Goal: Task Accomplishment & Management: Manage account settings

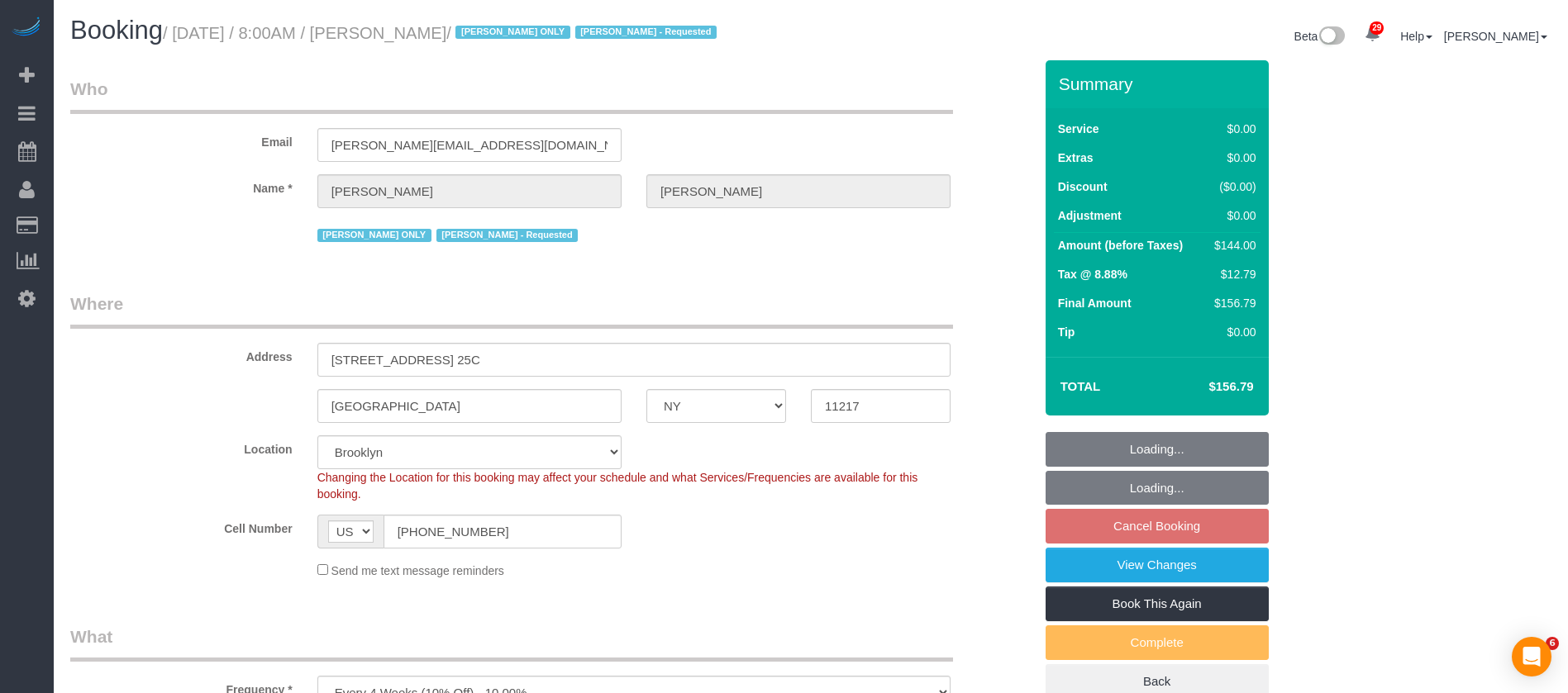
select select "NY"
select select "1"
select select "number:61"
select select "number:77"
select select "number:15"
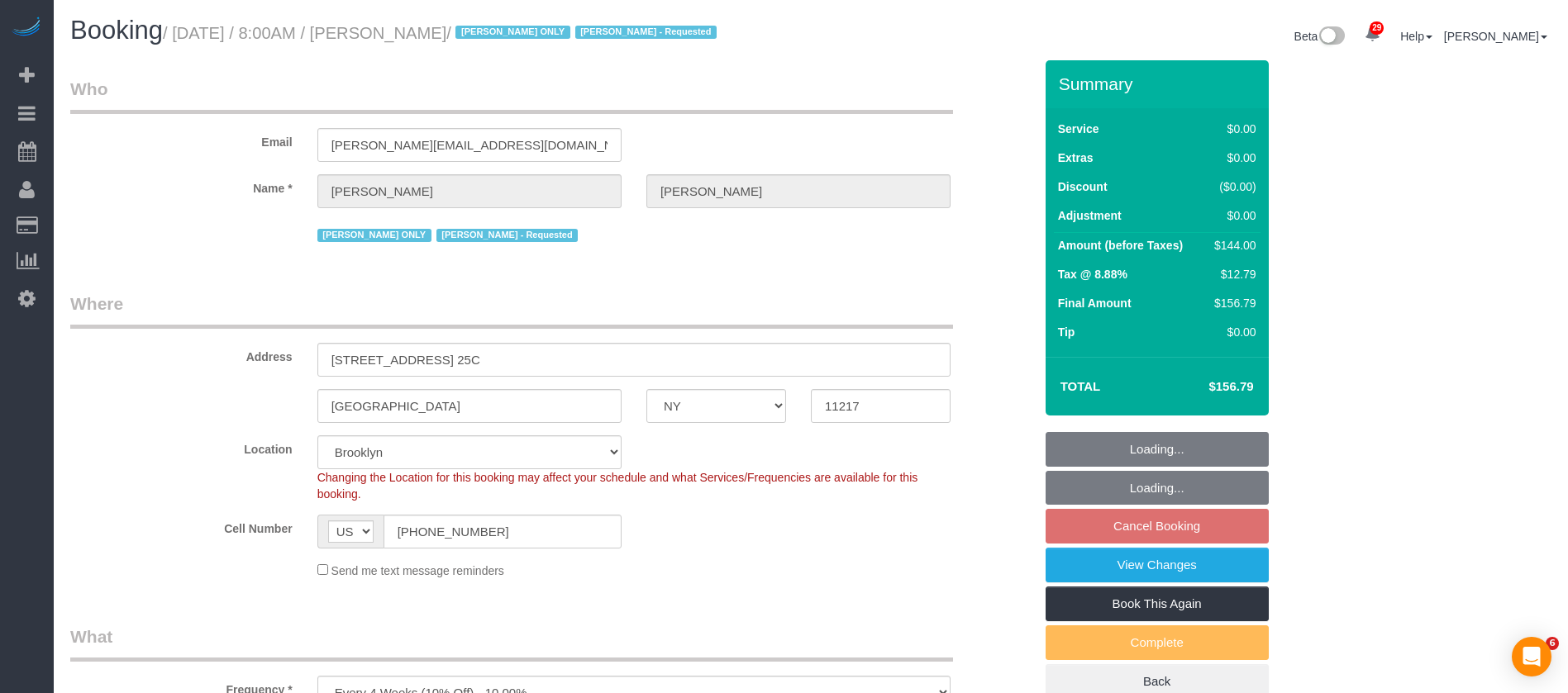
select select "number:5"
select select "spot61"
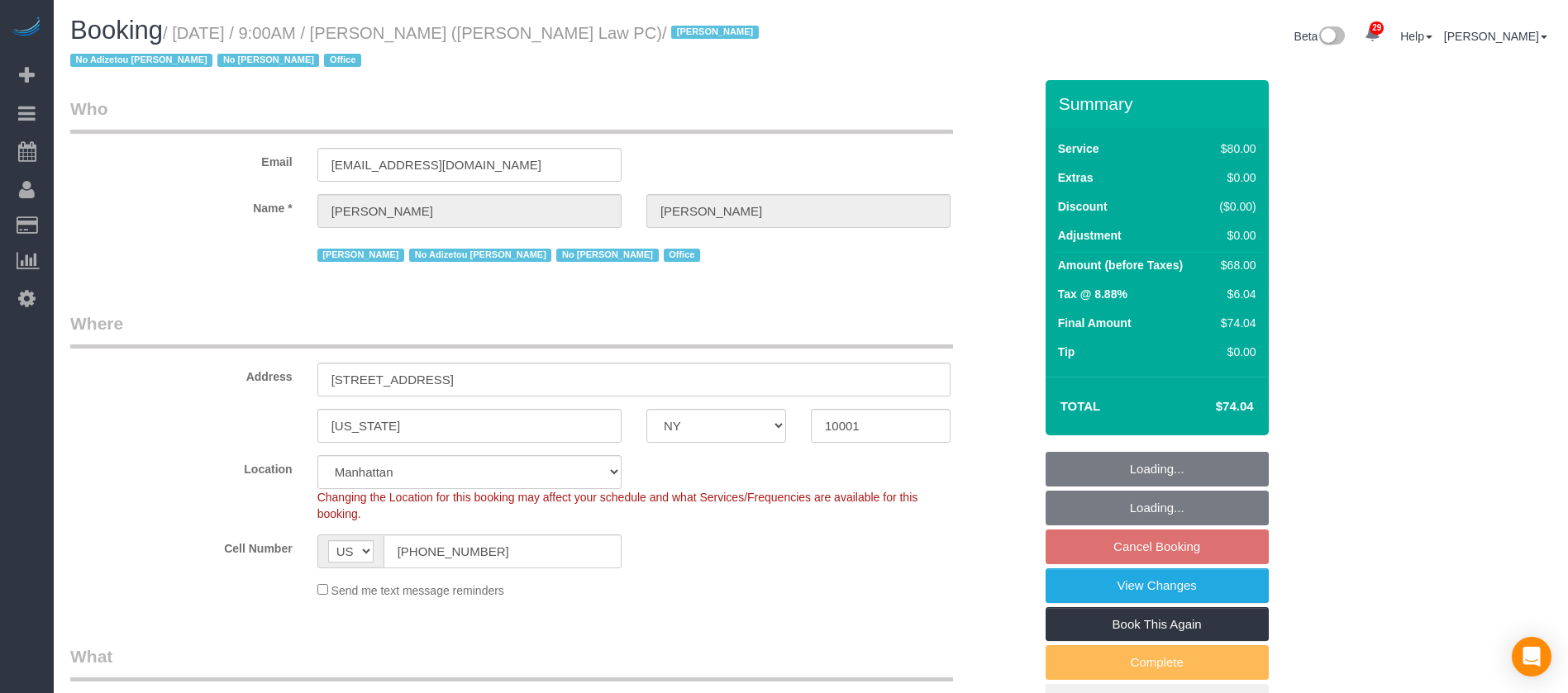
select select "NY"
select select "number:89"
select select "number:90"
select select "number:15"
select select "number:7"
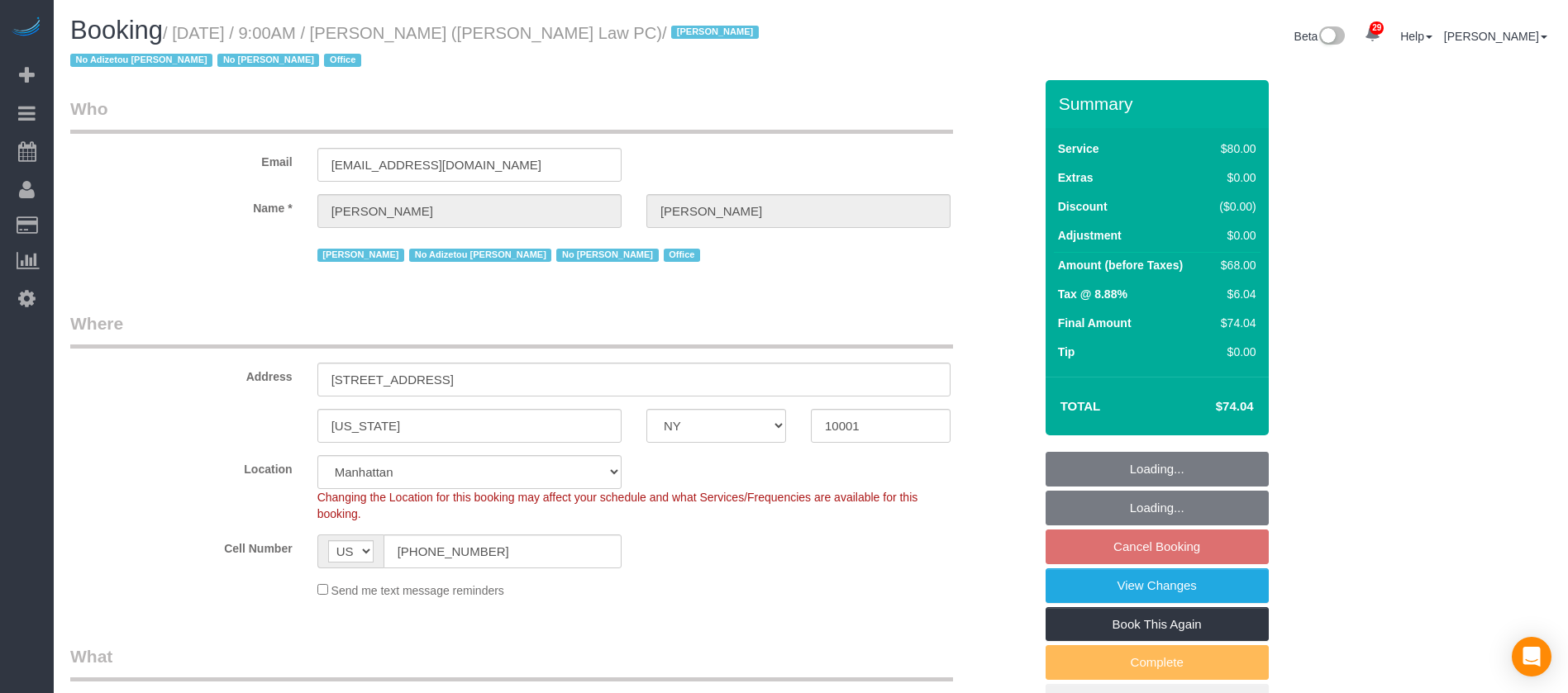
select select "spot2"
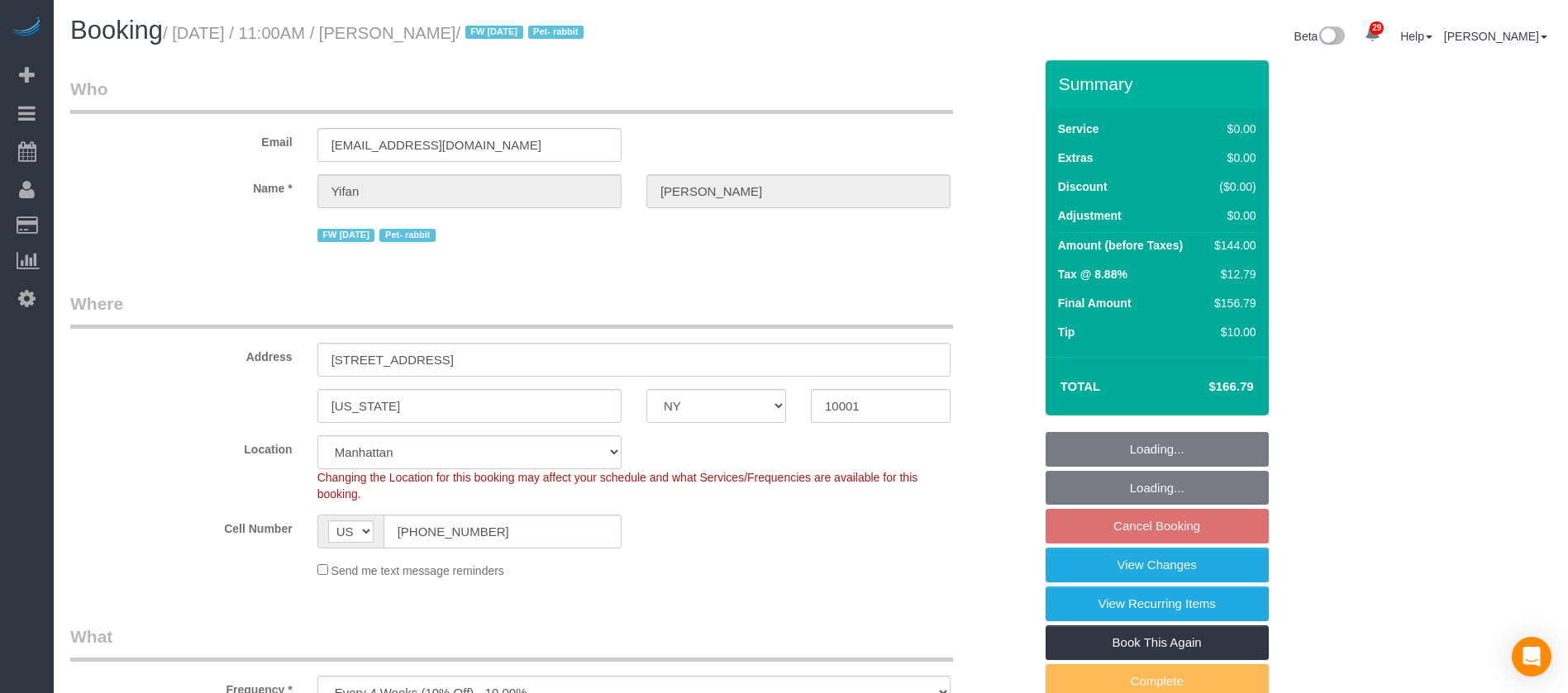
select select "NY"
select select "1"
select select "spot4"
select select "number:59"
select select "number:75"
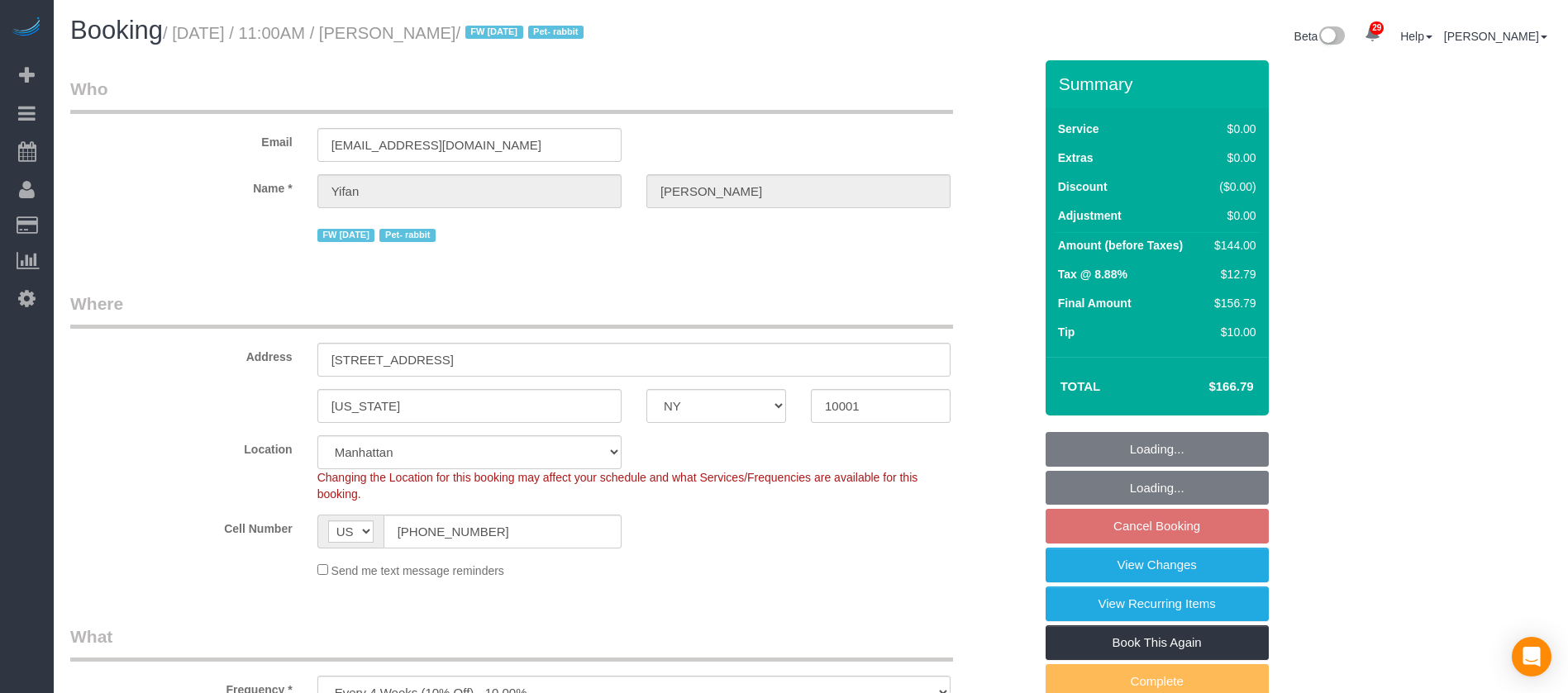
select select "number:15"
select select "number:6"
